Goal: Use online tool/utility: Utilize a website feature to perform a specific function

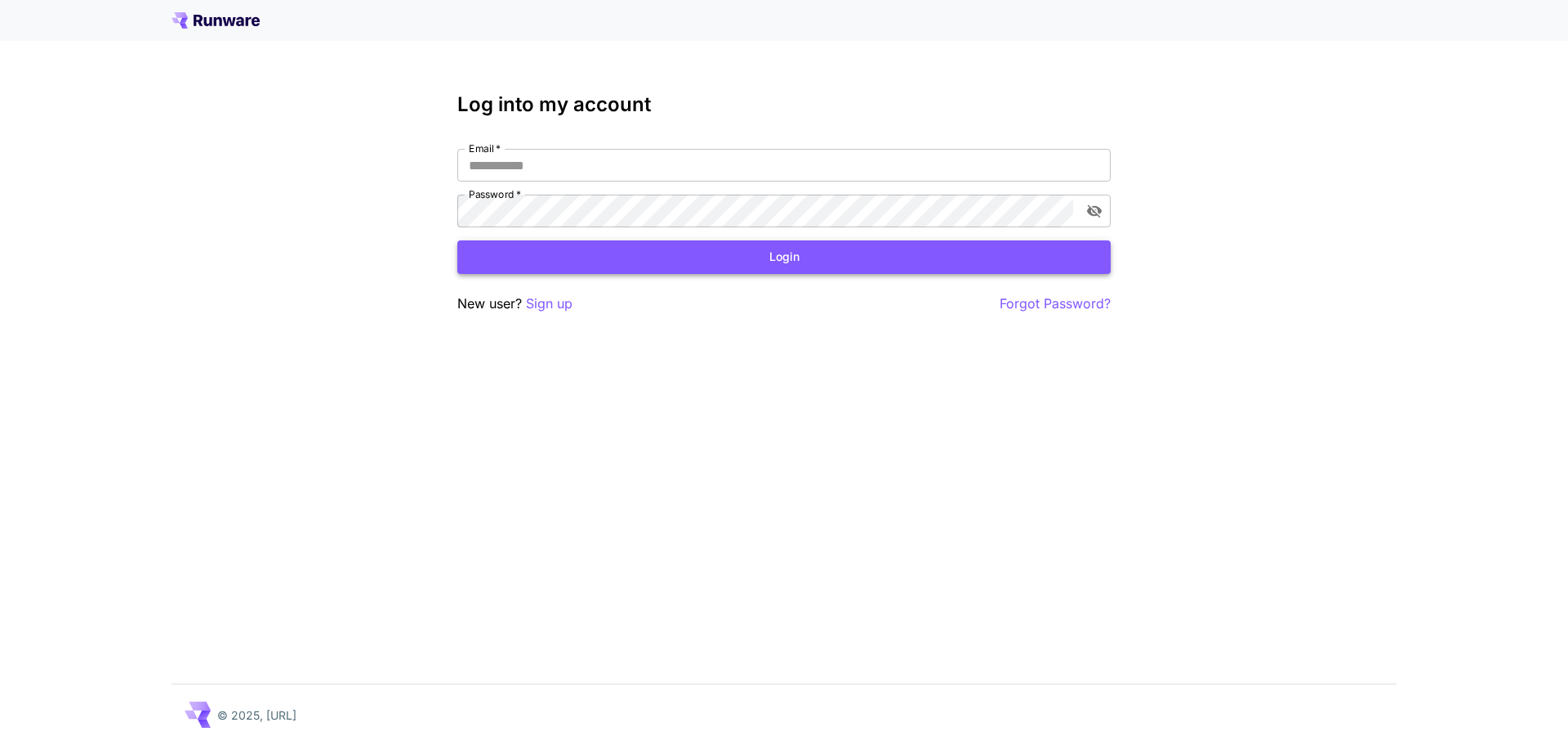
type input "**********"
click at [697, 257] on button "Login" at bounding box center [784, 257] width 653 height 34
